Goal: Check status: Check status

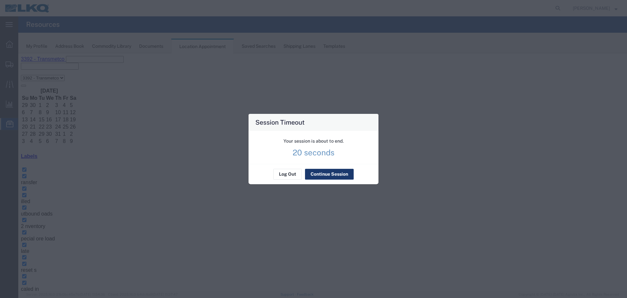
click at [322, 175] on button "Continue Session" at bounding box center [329, 174] width 49 height 10
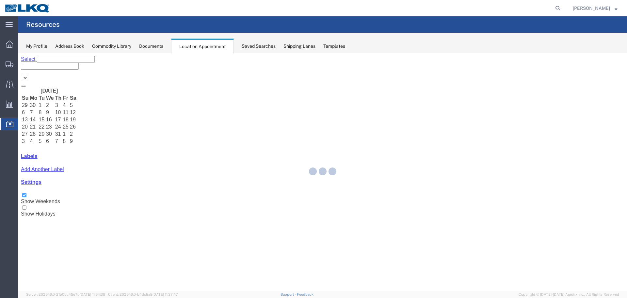
select select "28018"
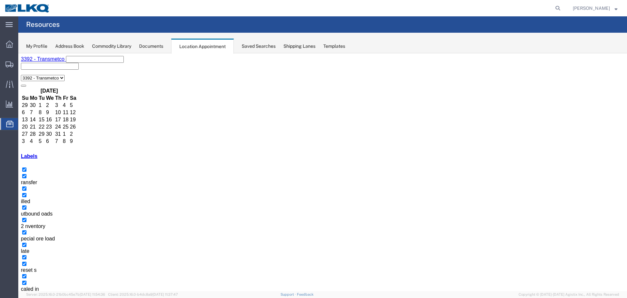
drag, startPoint x: 384, startPoint y: 222, endPoint x: 407, endPoint y: 223, distance: 22.6
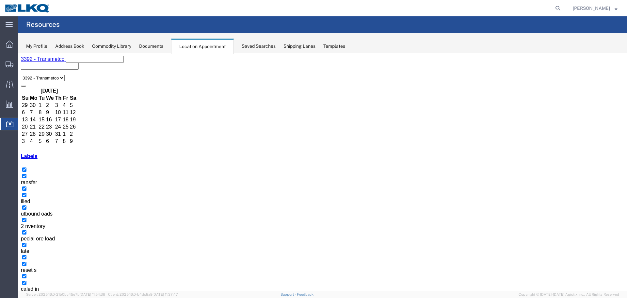
copy h3 "56389368"
